Goal: Find specific page/section: Find specific page/section

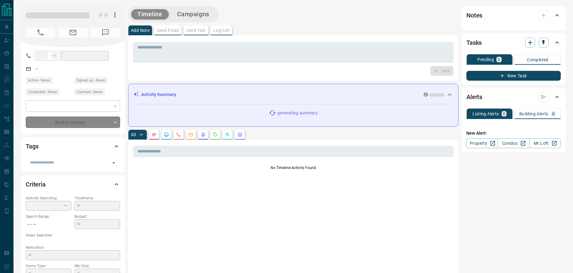
type input "**"
type input "**********"
type input "*"
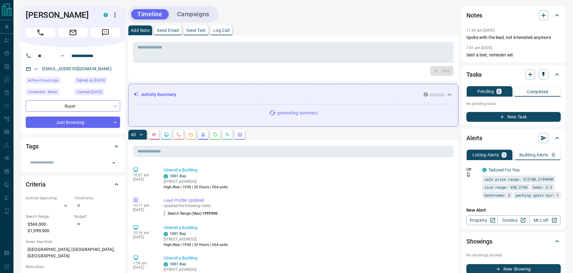
click at [211, 98] on div "Activity Summary" at bounding box center [293, 94] width 320 height 11
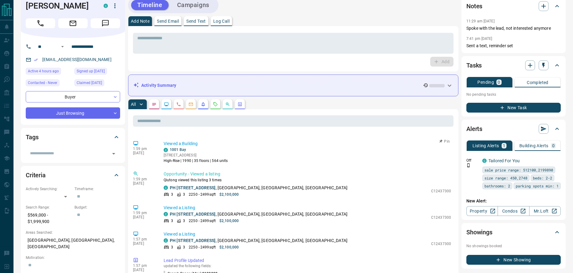
scroll to position [96, 0]
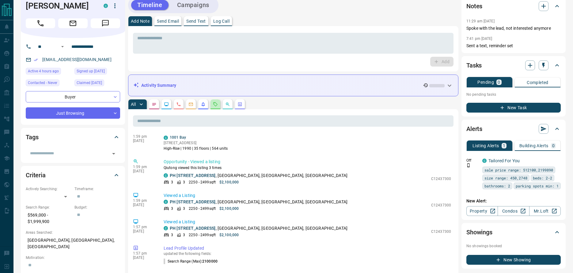
click at [214, 104] on icon "Requests" at bounding box center [215, 104] width 5 height 5
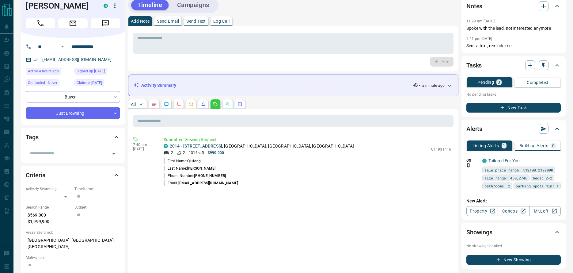
click at [131, 104] on button "All" at bounding box center [137, 104] width 18 height 10
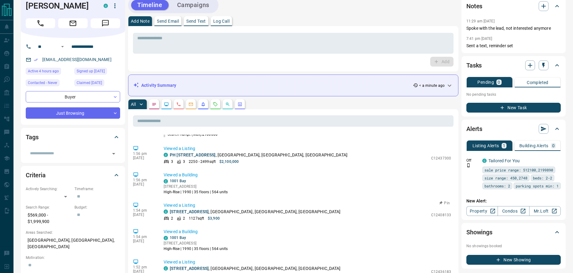
scroll to position [279, 0]
click at [214, 104] on icon "Requests" at bounding box center [216, 104] width 4 height 4
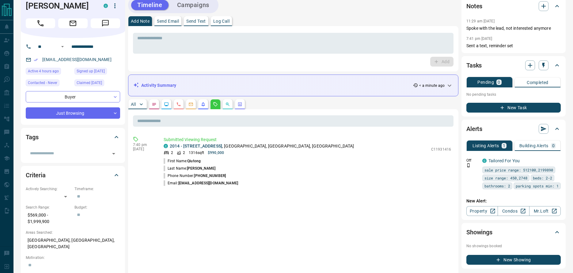
click at [136, 103] on p "All" at bounding box center [133, 104] width 5 height 4
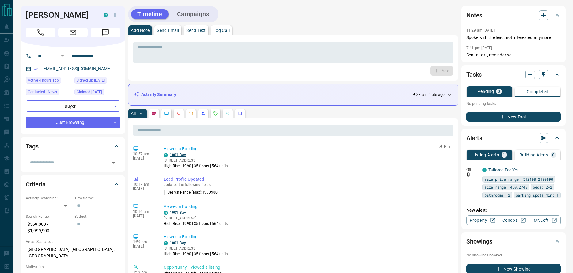
click at [176, 154] on link "1001 Bay" at bounding box center [178, 155] width 16 height 4
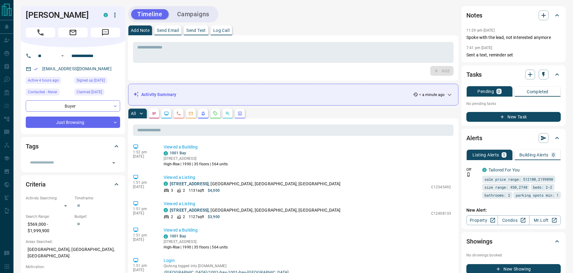
scroll to position [374, 0]
drag, startPoint x: 27, startPoint y: 14, endPoint x: 77, endPoint y: 15, distance: 49.9
click at [76, 15] on h1 "[PERSON_NAME]" at bounding box center [60, 15] width 69 height 10
copy h1 "[PERSON_NAME]"
click at [180, 152] on link "1001 Bay" at bounding box center [178, 153] width 16 height 4
